Goal: Task Accomplishment & Management: Complete application form

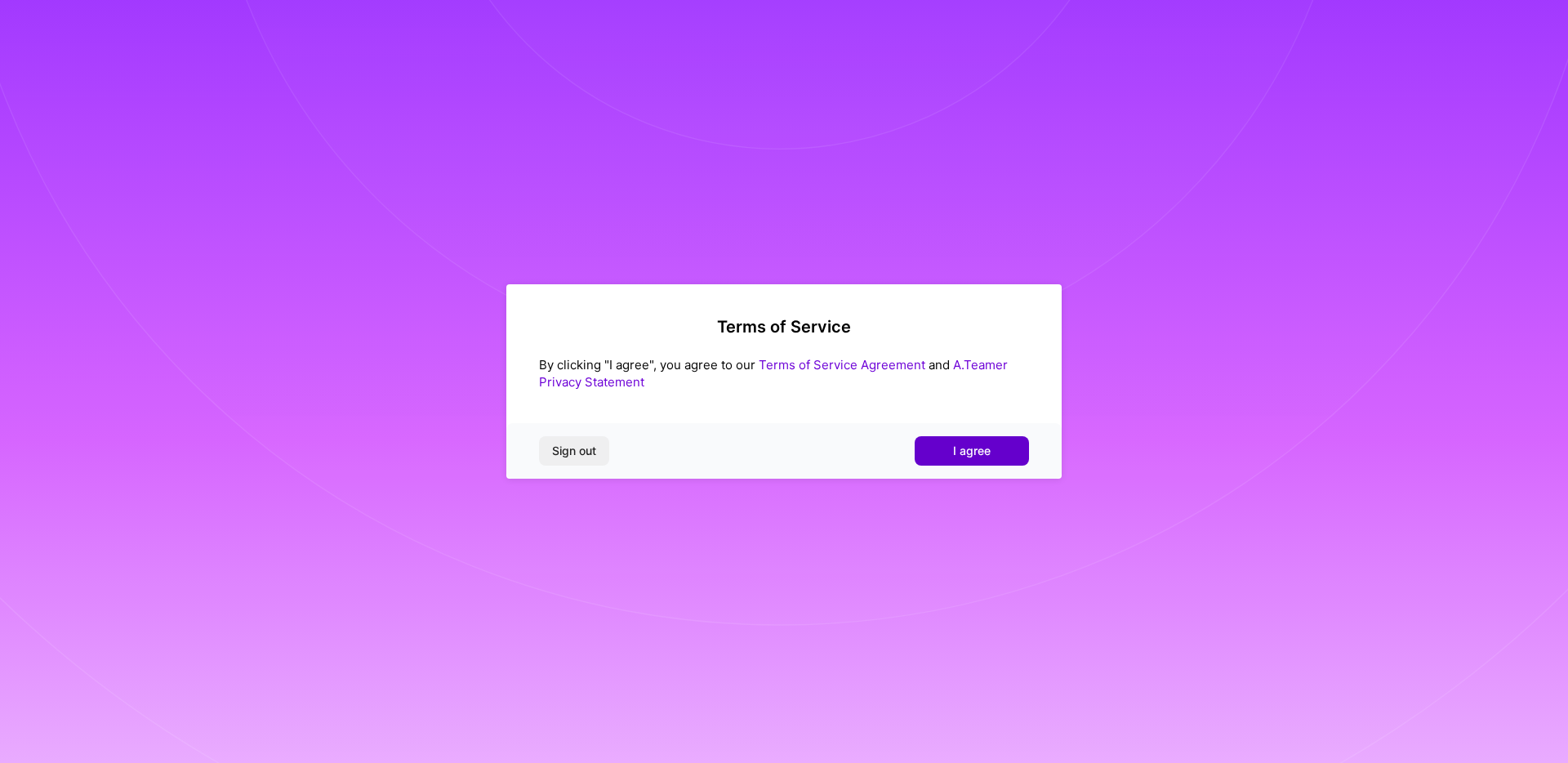
click at [964, 457] on span "I agree" at bounding box center [972, 451] width 37 height 17
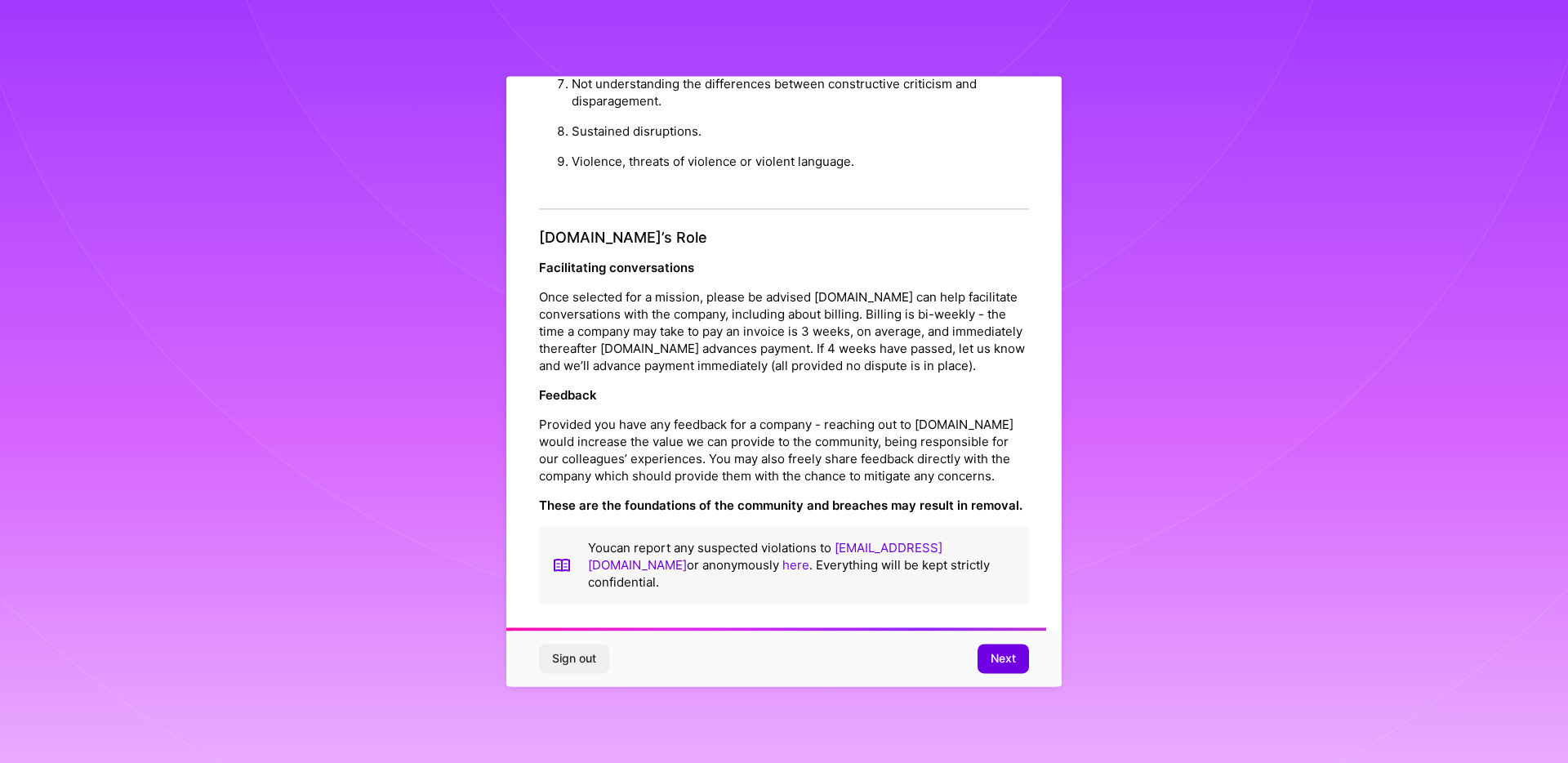
scroll to position [1750, 0]
click at [1005, 670] on button "Next" at bounding box center [1004, 659] width 51 height 30
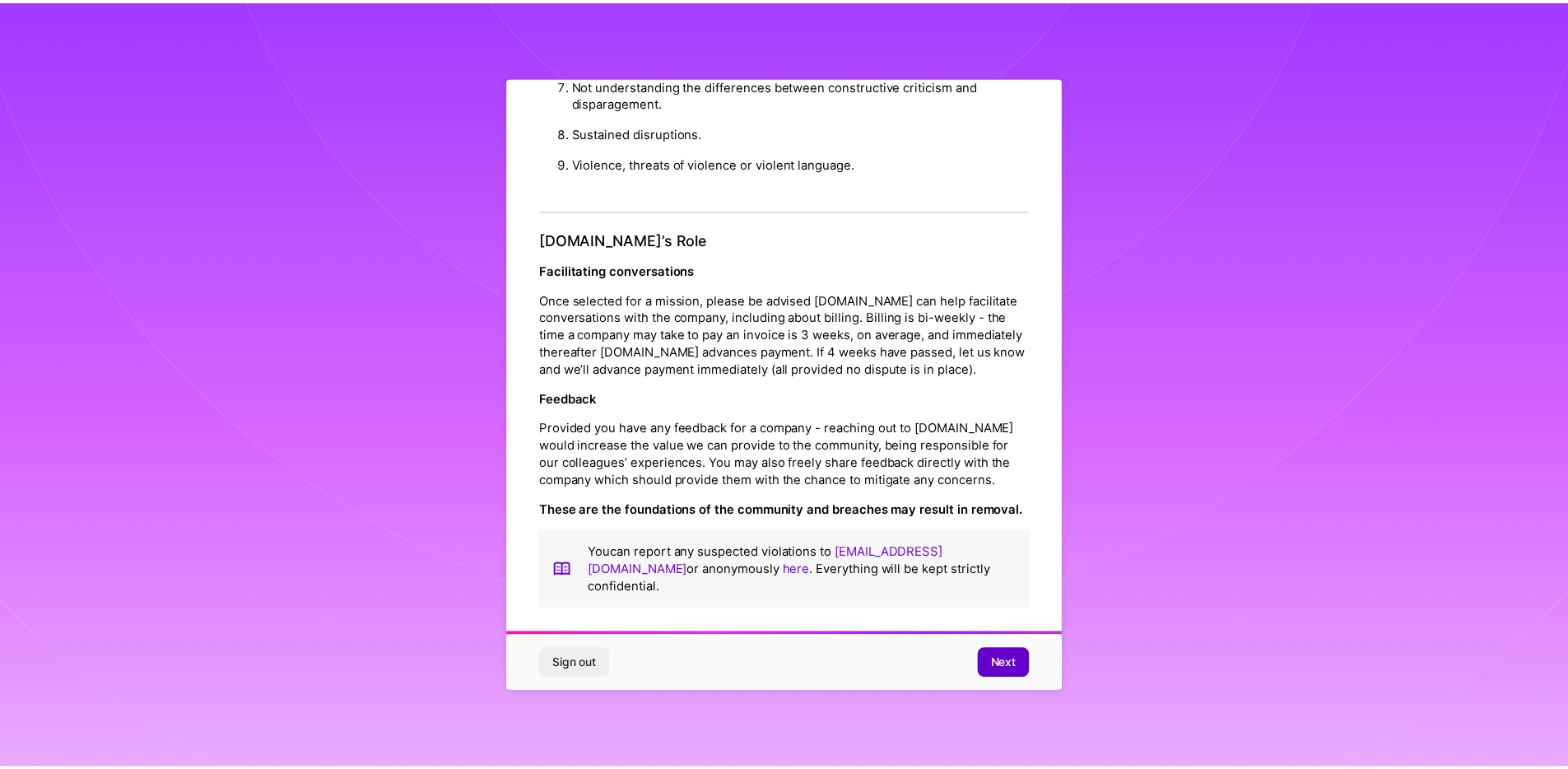
scroll to position [0, 0]
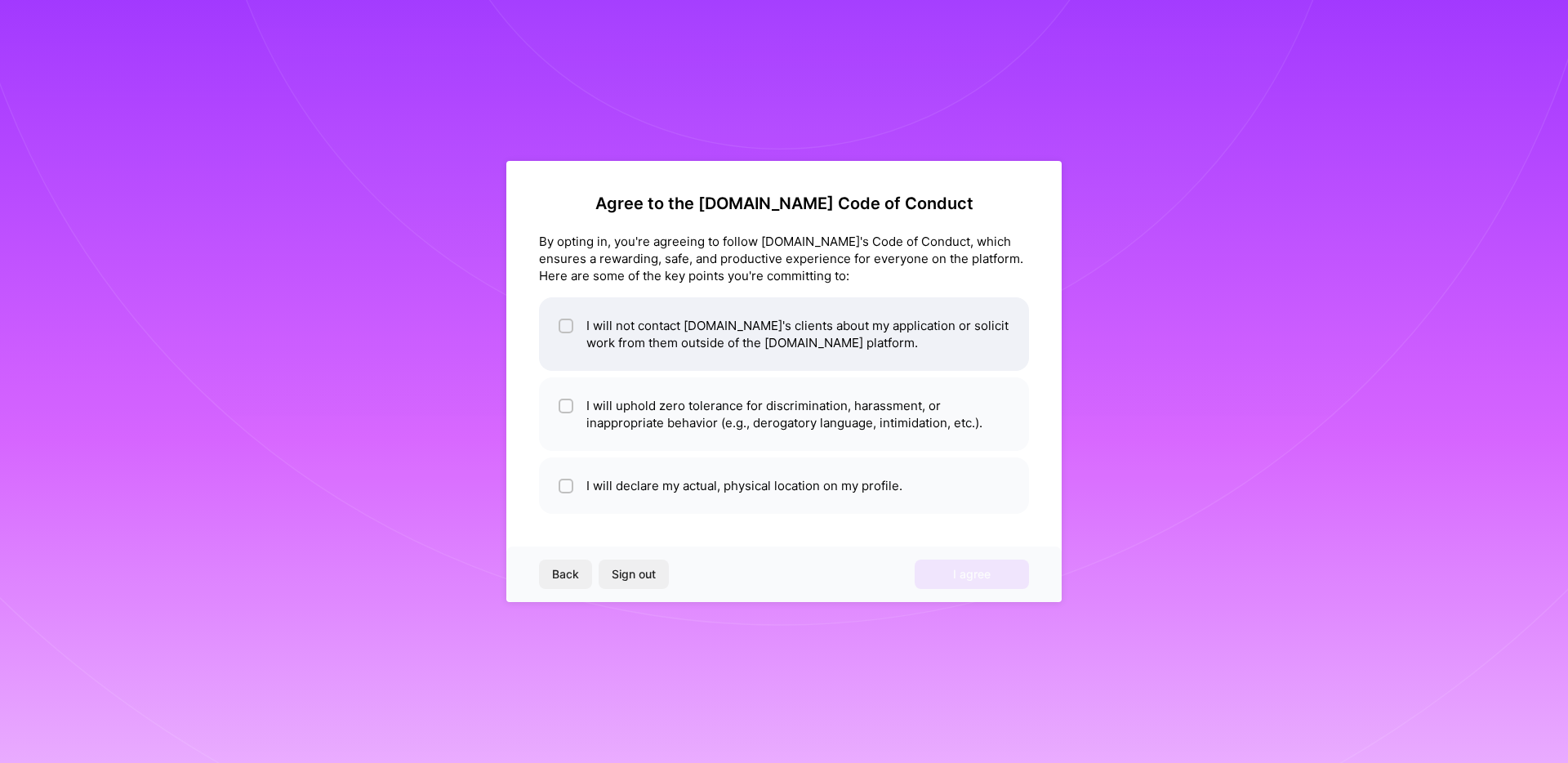
click at [774, 350] on li "I will not contact [DOMAIN_NAME]'s clients about my application or solicit work…" at bounding box center [784, 334] width 490 height 74
checkbox input "true"
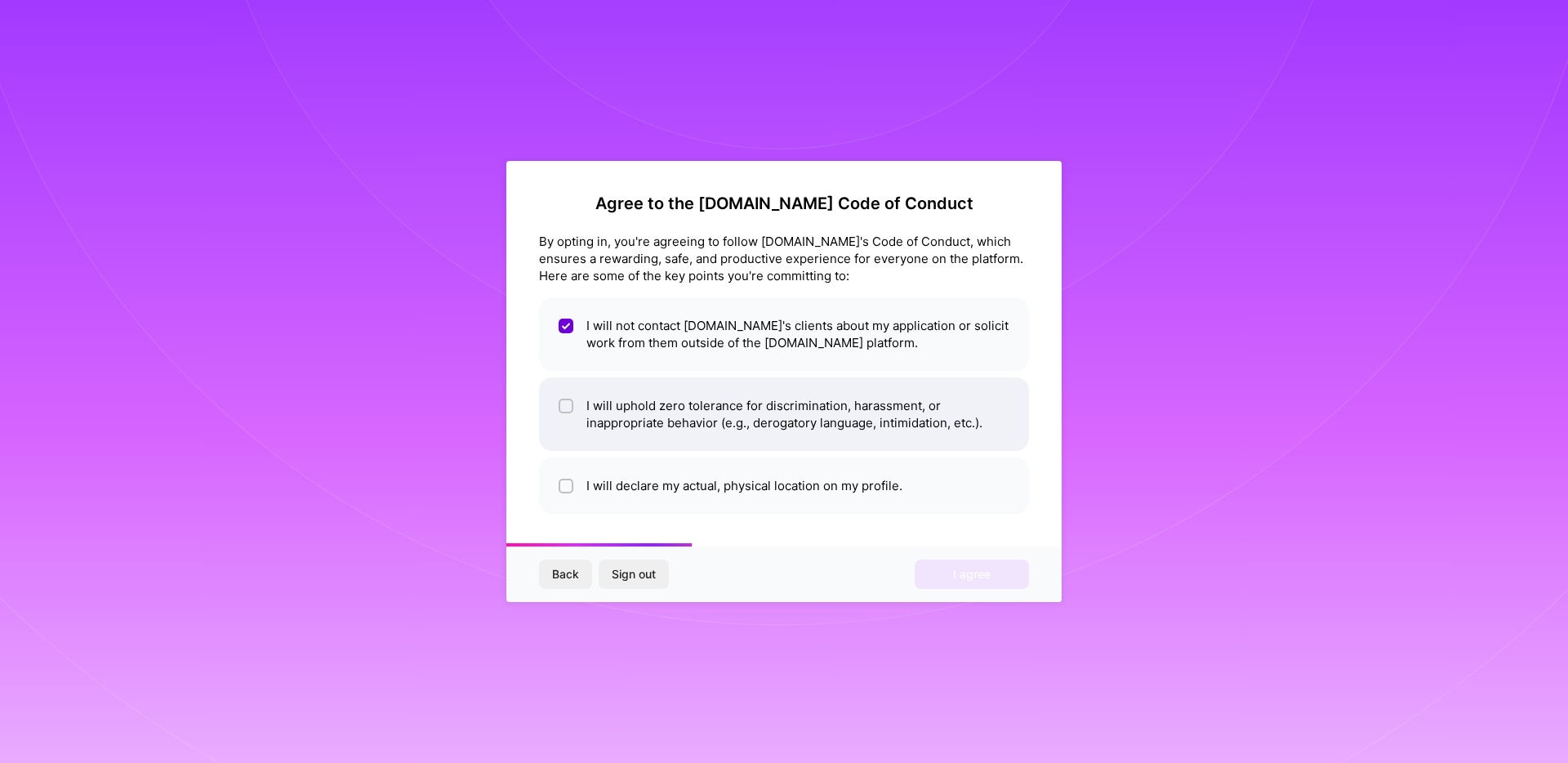
click at [771, 431] on li "I will uphold zero tolerance for discrimination, harassment, or inappropriate b…" at bounding box center [784, 413] width 490 height 74
checkbox input "true"
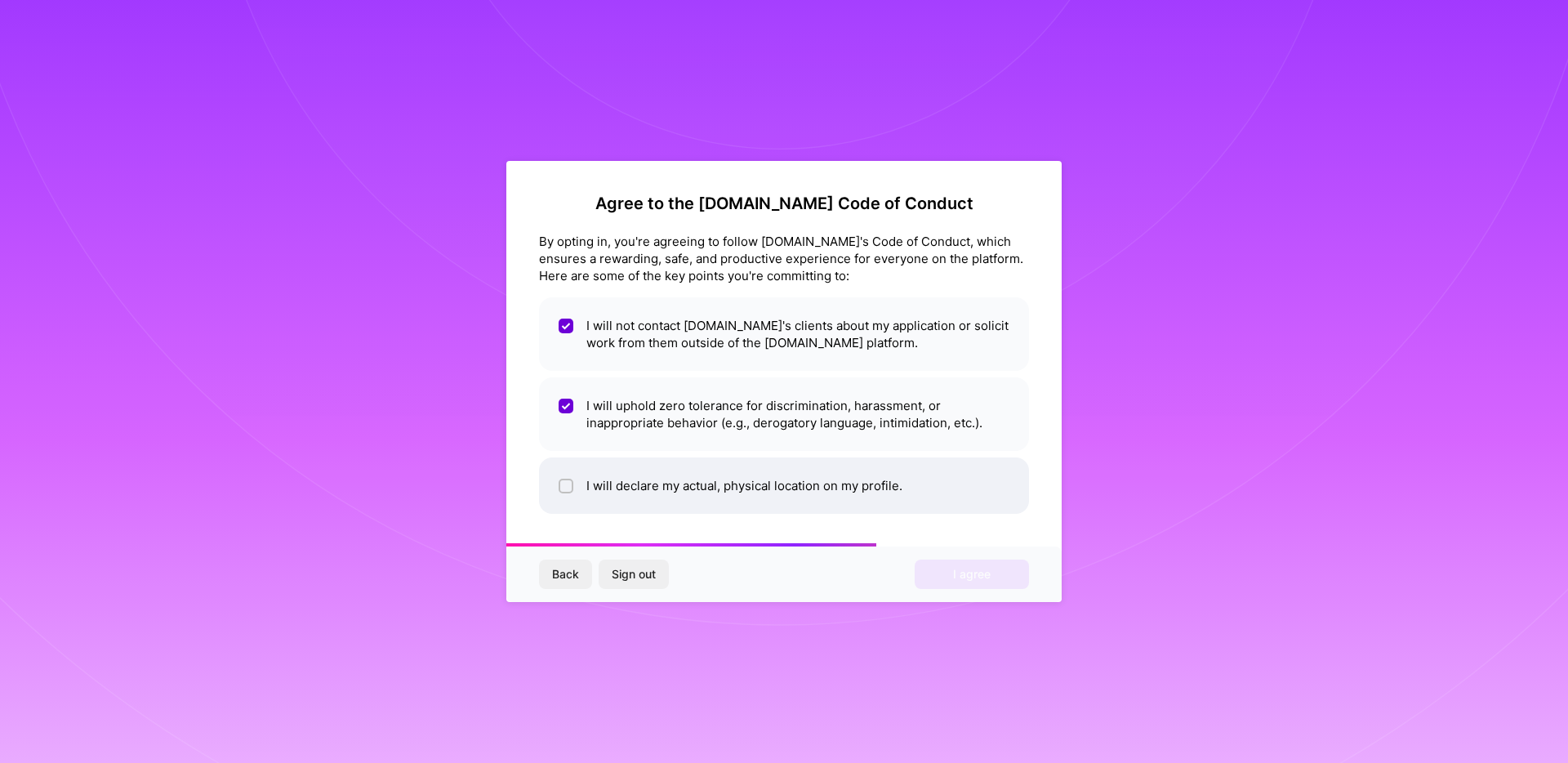
click at [766, 486] on li "I will declare my actual, physical location on my profile." at bounding box center [784, 484] width 490 height 56
checkbox input "true"
click at [953, 582] on span "I agree" at bounding box center [972, 574] width 37 height 17
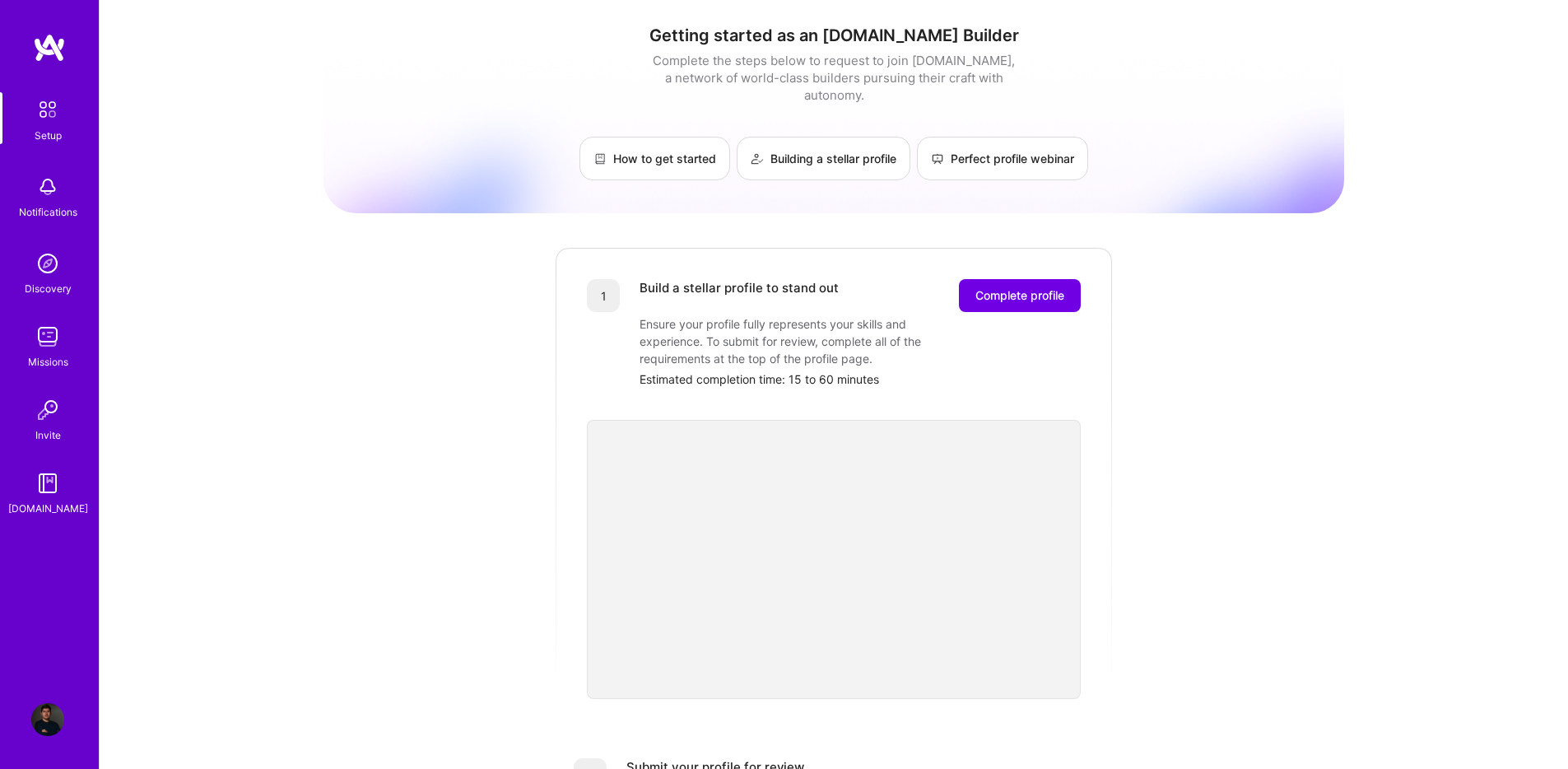
click at [56, 191] on img at bounding box center [48, 187] width 33 height 33
click at [55, 256] on img at bounding box center [48, 263] width 33 height 33
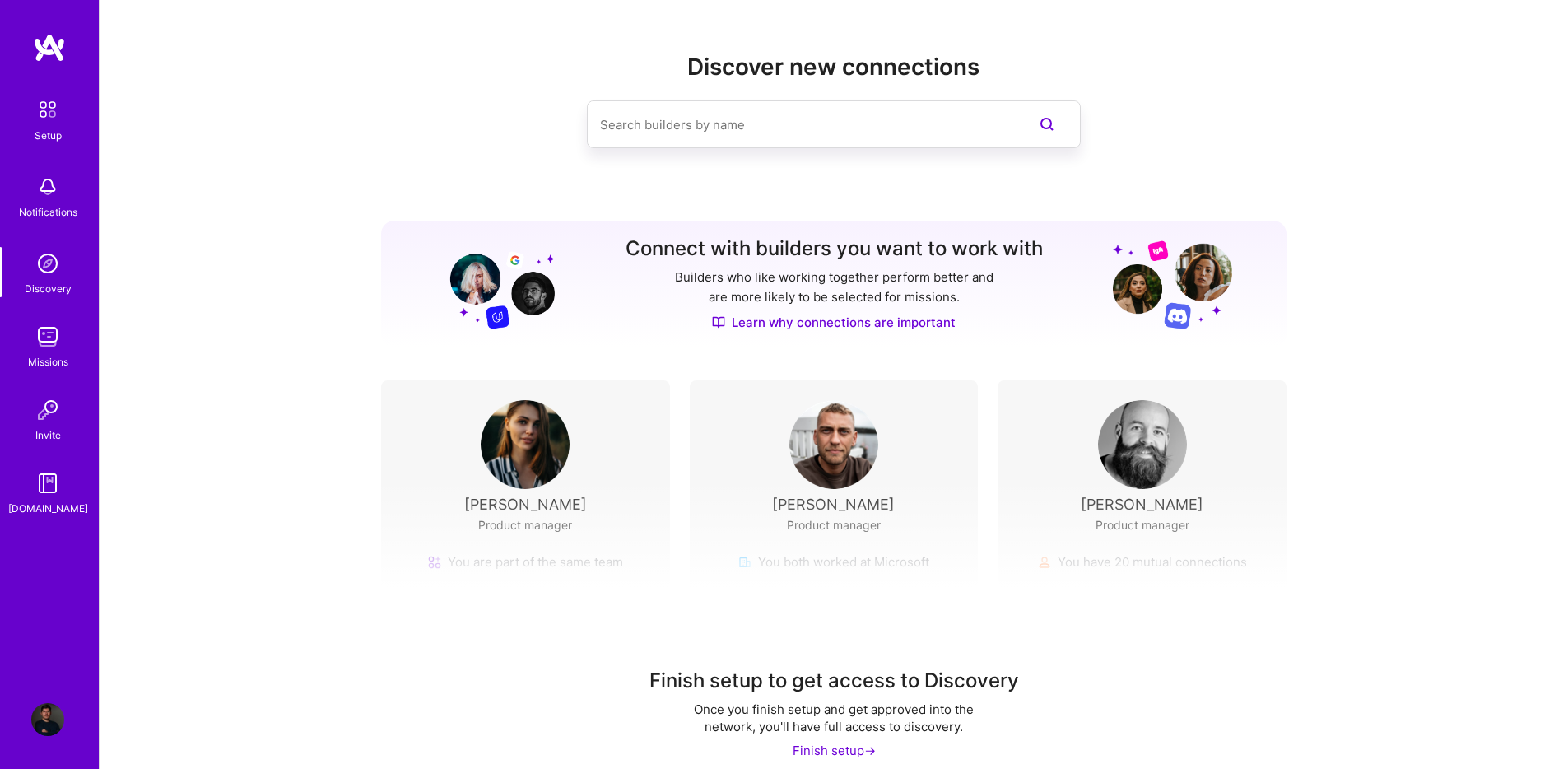
drag, startPoint x: 466, startPoint y: 505, endPoint x: 581, endPoint y: 510, distance: 115.1
click at [575, 514] on div "Finish setup to get access to Discovery Once you finish setup and get approved …" at bounding box center [834, 633] width 1469 height 307
drag, startPoint x: 587, startPoint y: 507, endPoint x: 475, endPoint y: 504, distance: 112.0
click at [484, 503] on div "Finish setup to get access to Discovery Once you finish setup and get approved …" at bounding box center [834, 633] width 1469 height 307
click at [65, 351] on link "Missions" at bounding box center [48, 345] width 102 height 51
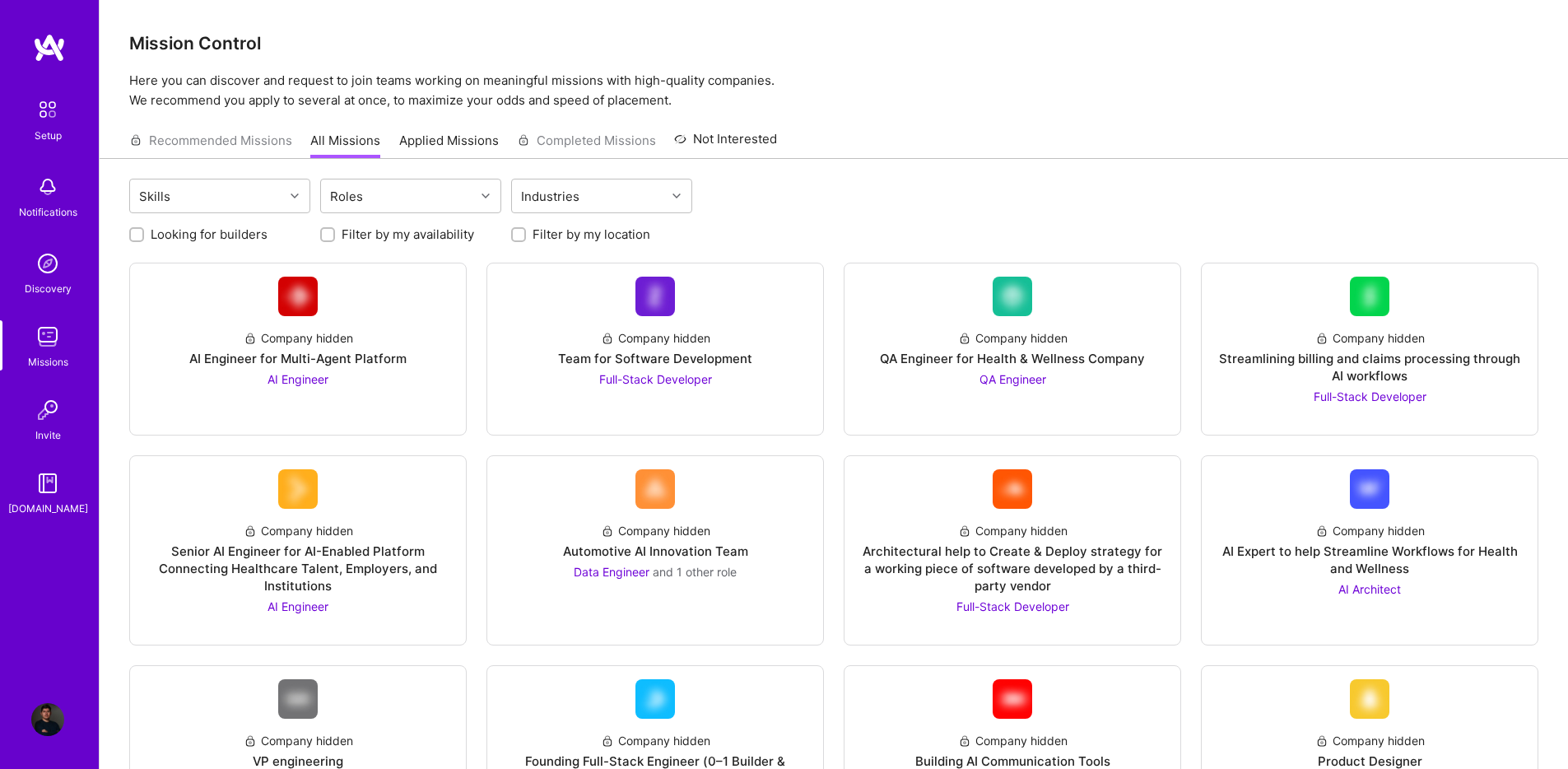
click at [62, 410] on img at bounding box center [48, 409] width 33 height 33
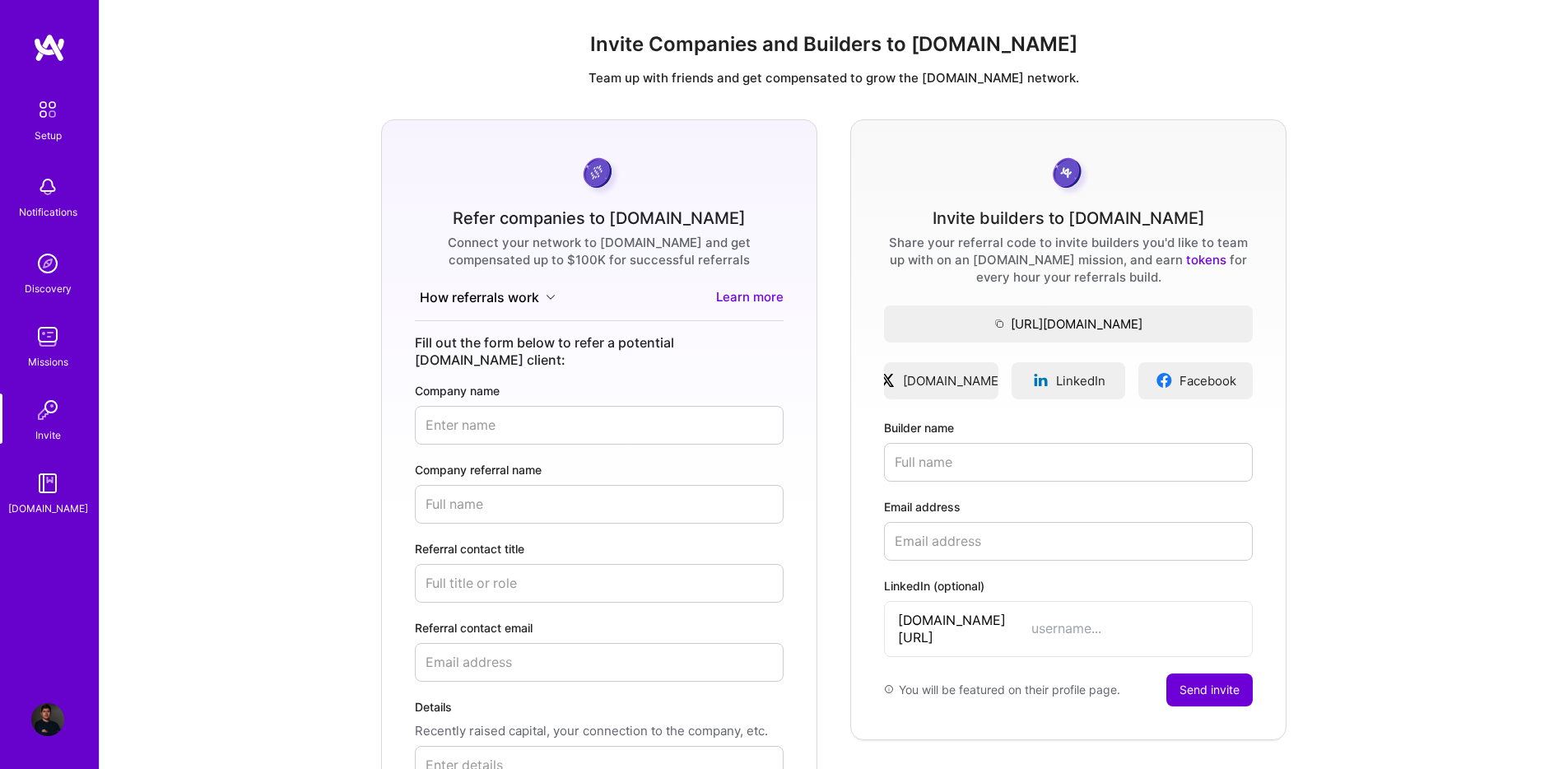
click at [40, 493] on img at bounding box center [48, 482] width 33 height 33
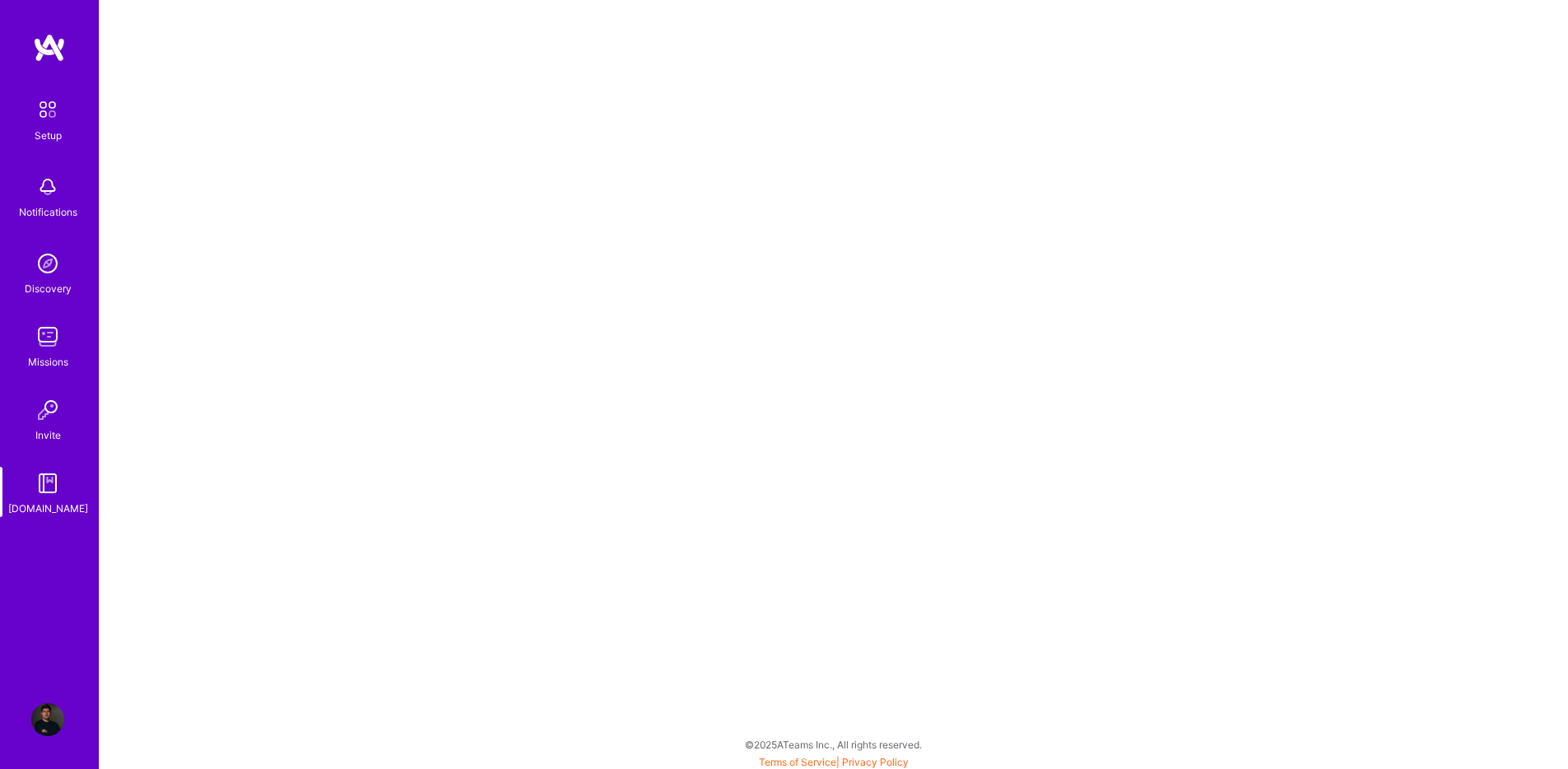
click at [49, 123] on img at bounding box center [48, 109] width 35 height 35
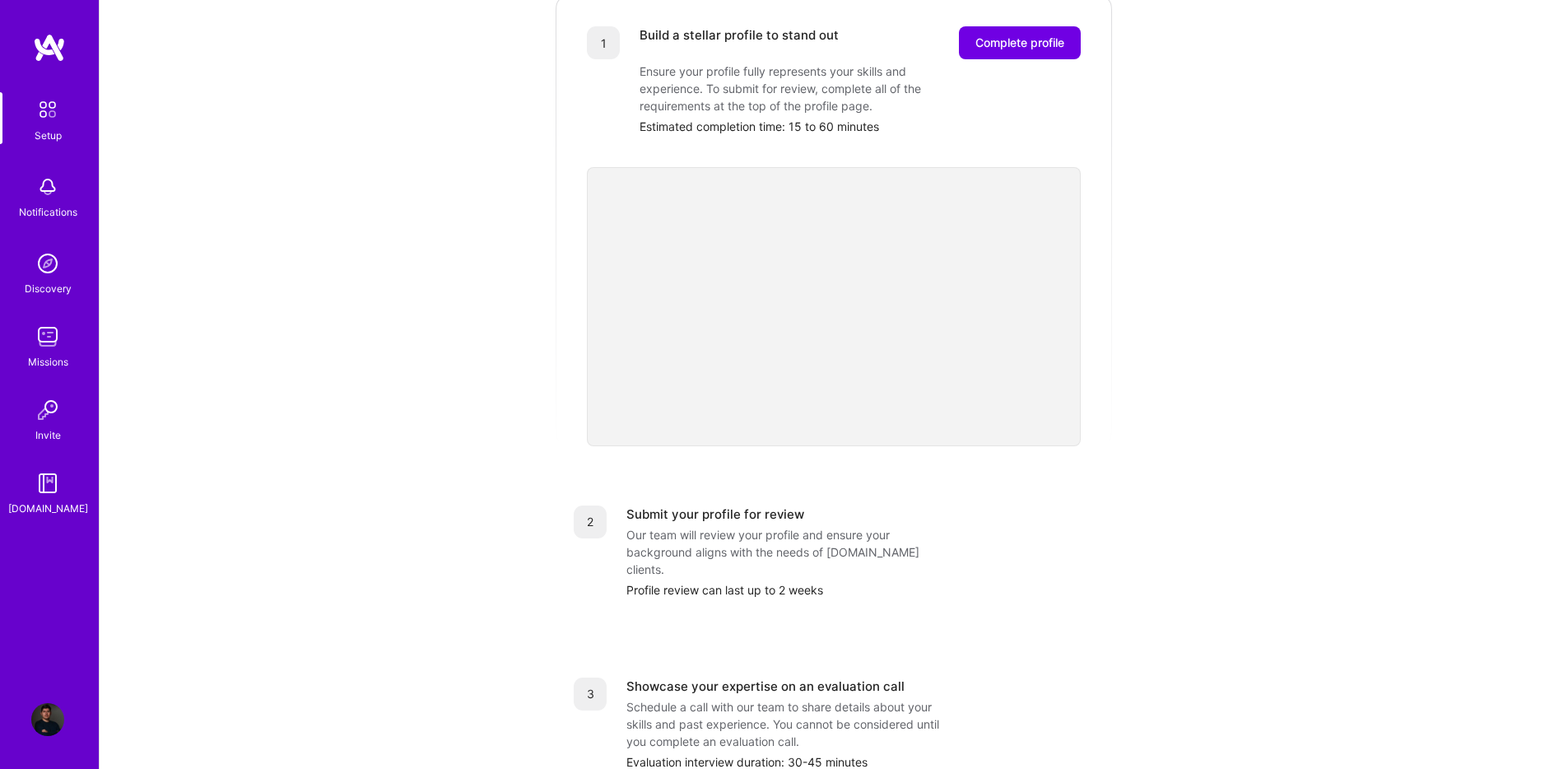
scroll to position [111, 0]
